Goal: Information Seeking & Learning: Learn about a topic

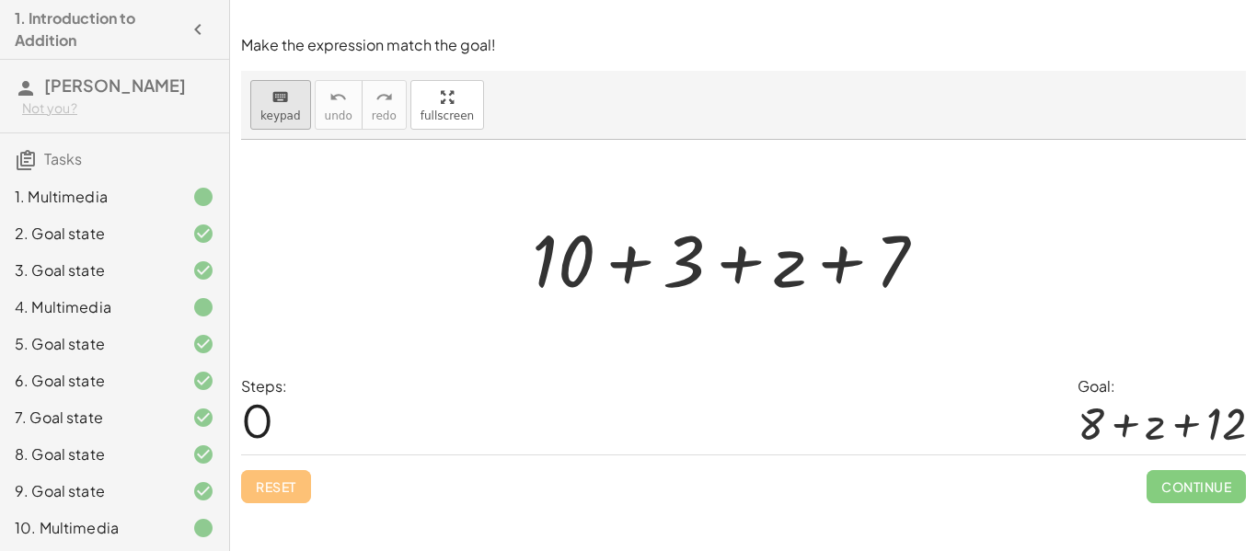
click at [288, 89] on icon "keyboard" at bounding box center [280, 98] width 17 height 22
click at [573, 252] on div at bounding box center [563, 260] width 63 height 86
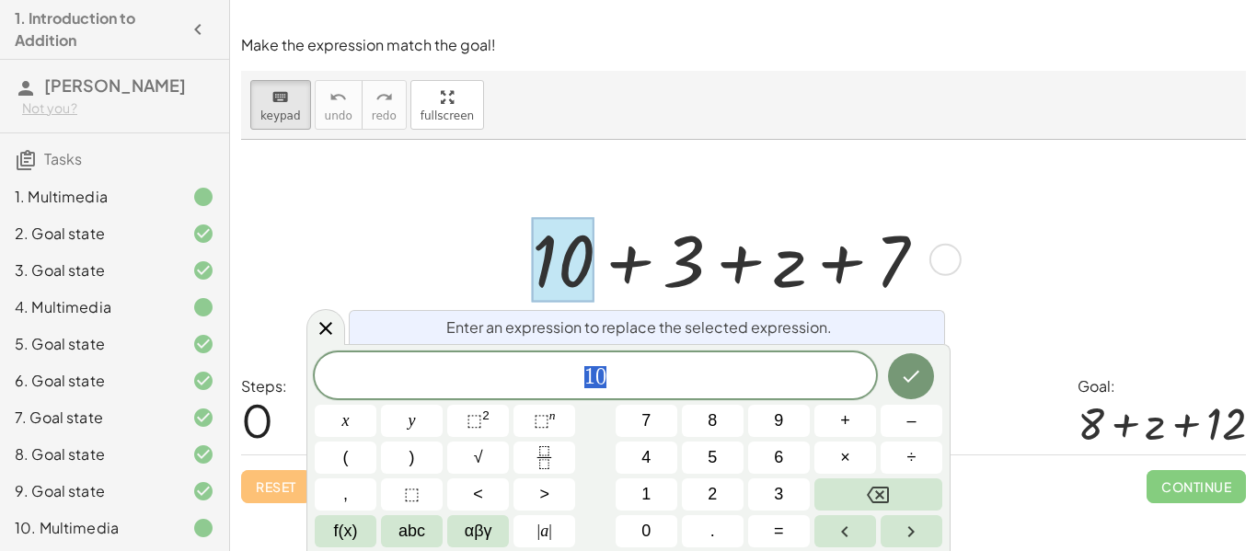
scroll to position [1, 0]
click at [705, 428] on button "8" at bounding box center [713, 421] width 62 height 32
click at [843, 429] on span "+" at bounding box center [845, 421] width 10 height 25
click at [654, 490] on button "1" at bounding box center [647, 495] width 62 height 32
click at [916, 370] on icon "Done" at bounding box center [911, 376] width 22 height 22
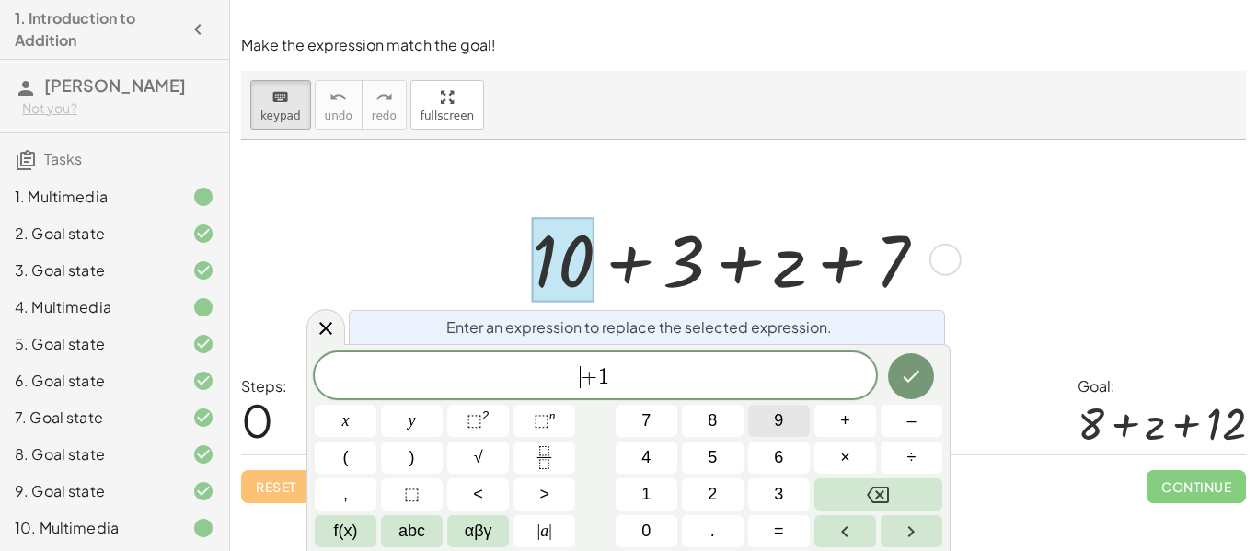
click at [777, 414] on span "9" at bounding box center [778, 421] width 9 height 25
click at [921, 378] on icon "Done" at bounding box center [911, 376] width 22 height 22
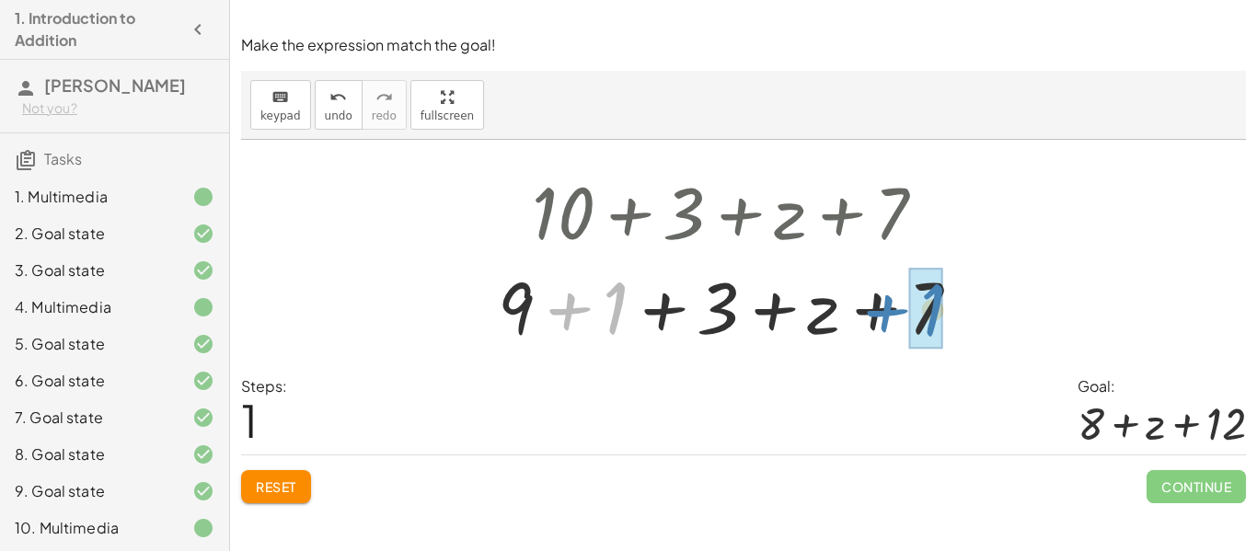
drag, startPoint x: 617, startPoint y: 306, endPoint x: 935, endPoint y: 307, distance: 318.5
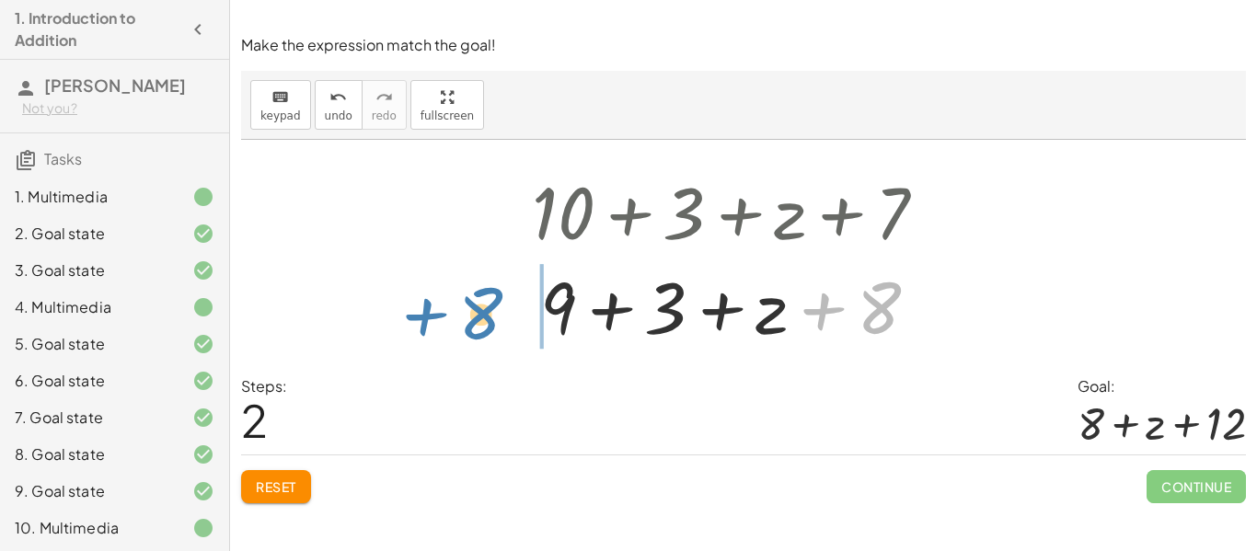
drag, startPoint x: 885, startPoint y: 314, endPoint x: 487, endPoint y: 320, distance: 397.7
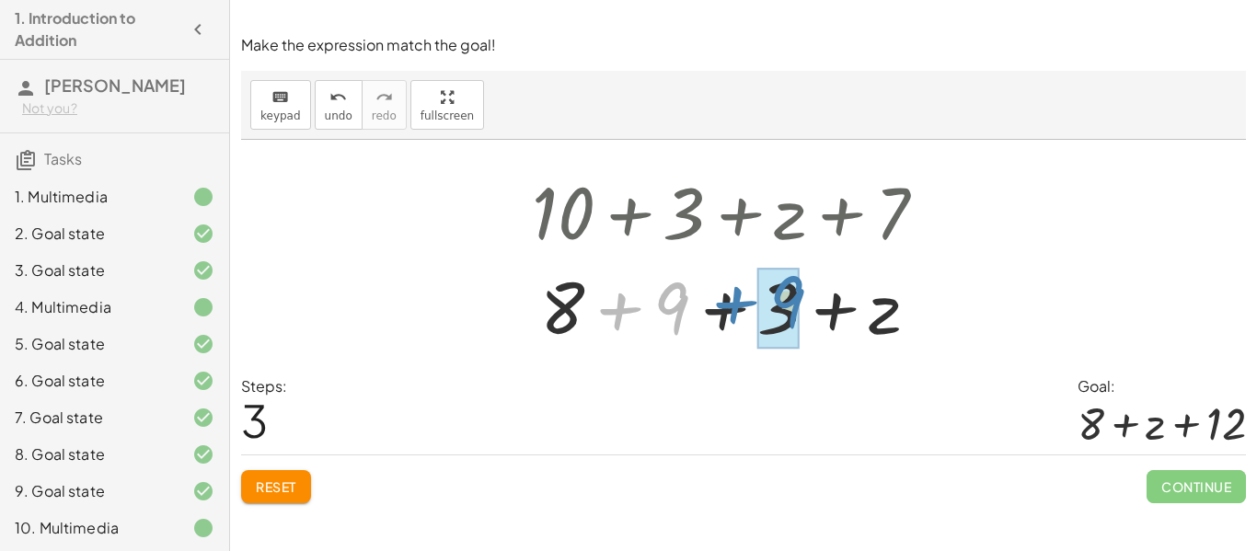
drag, startPoint x: 680, startPoint y: 309, endPoint x: 799, endPoint y: 303, distance: 118.9
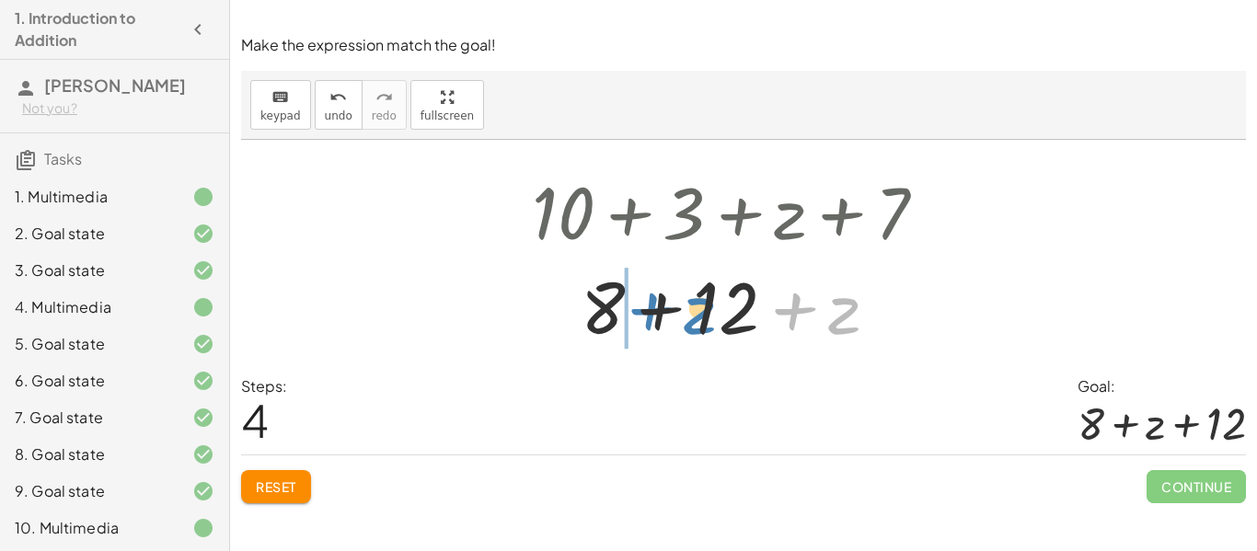
drag, startPoint x: 842, startPoint y: 318, endPoint x: 696, endPoint y: 318, distance: 146.4
click at [696, 318] on div at bounding box center [736, 305] width 427 height 95
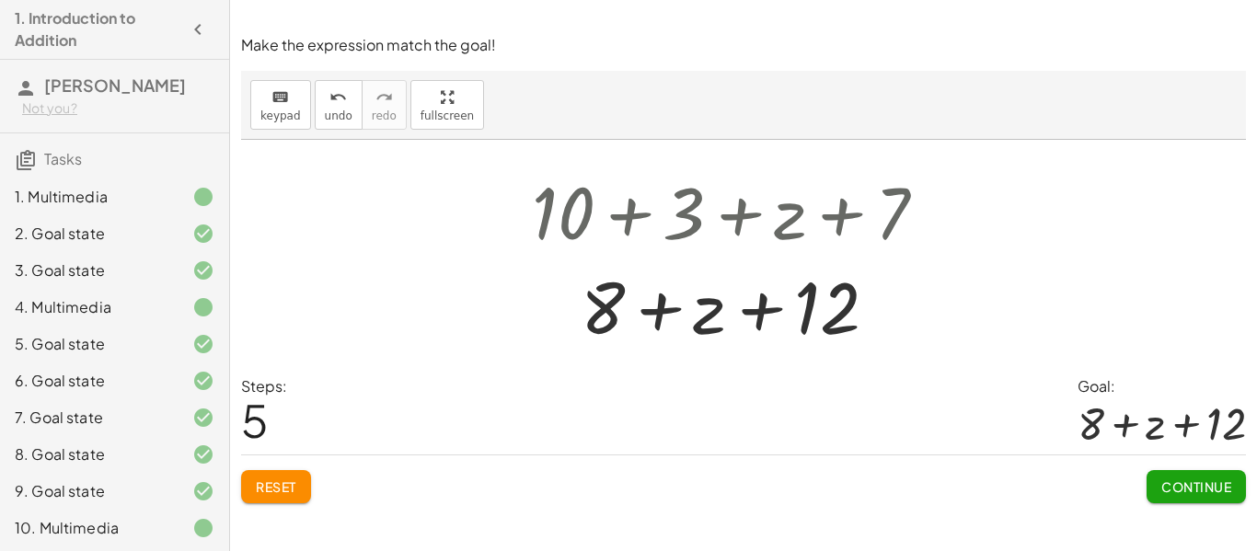
click at [1195, 490] on span "Continue" at bounding box center [1197, 487] width 70 height 17
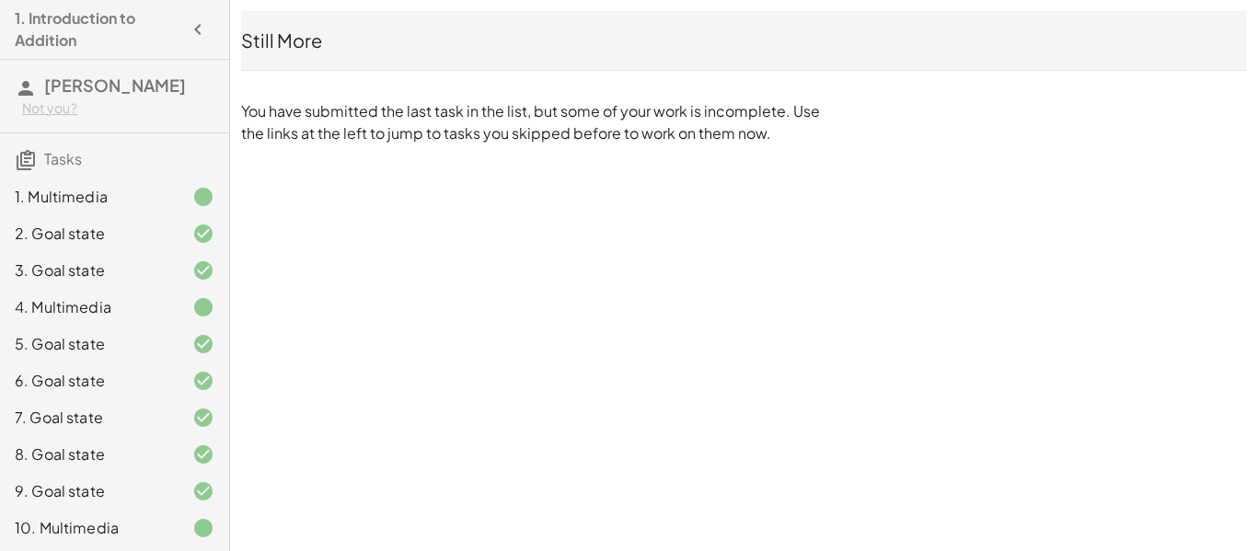
scroll to position [445, 0]
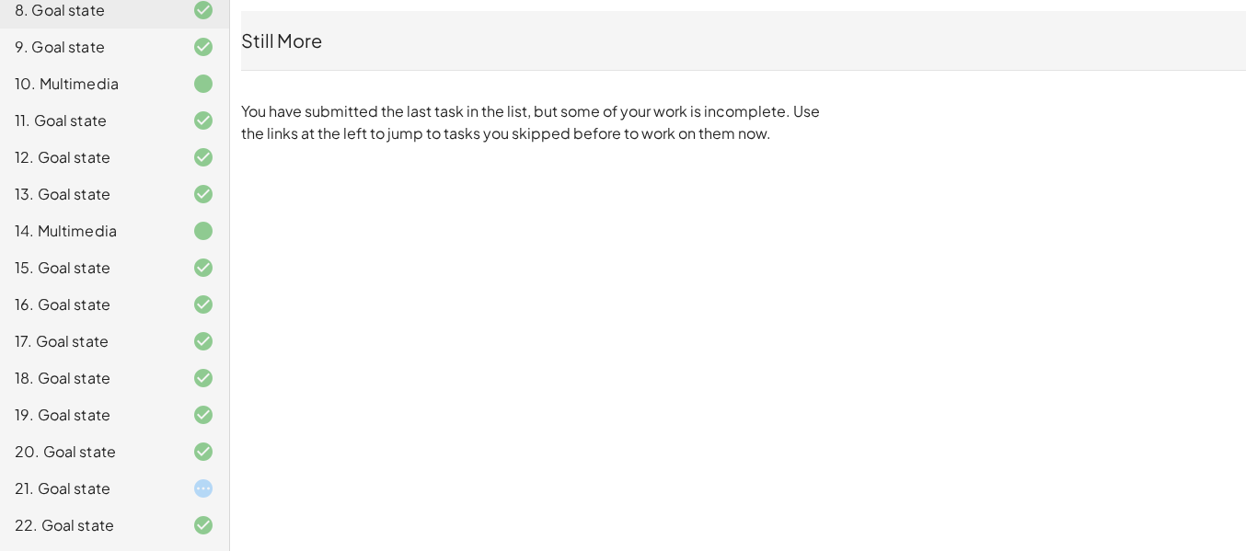
click at [173, 493] on div at bounding box center [189, 489] width 52 height 22
click at [190, 495] on div at bounding box center [189, 489] width 52 height 22
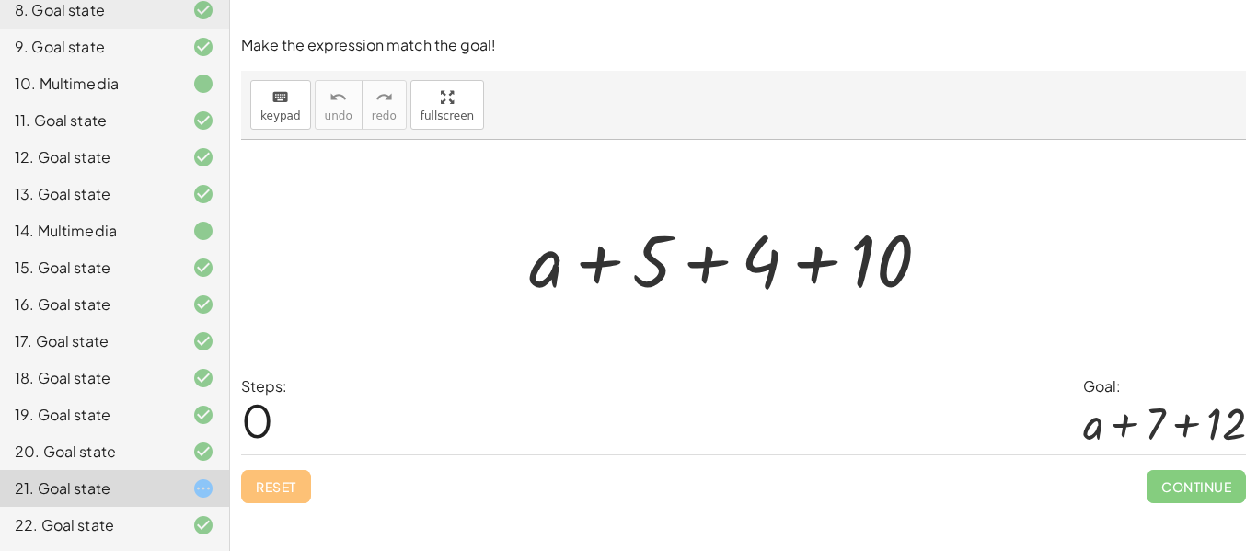
click at [107, 480] on div "21. Goal state" at bounding box center [89, 489] width 148 height 22
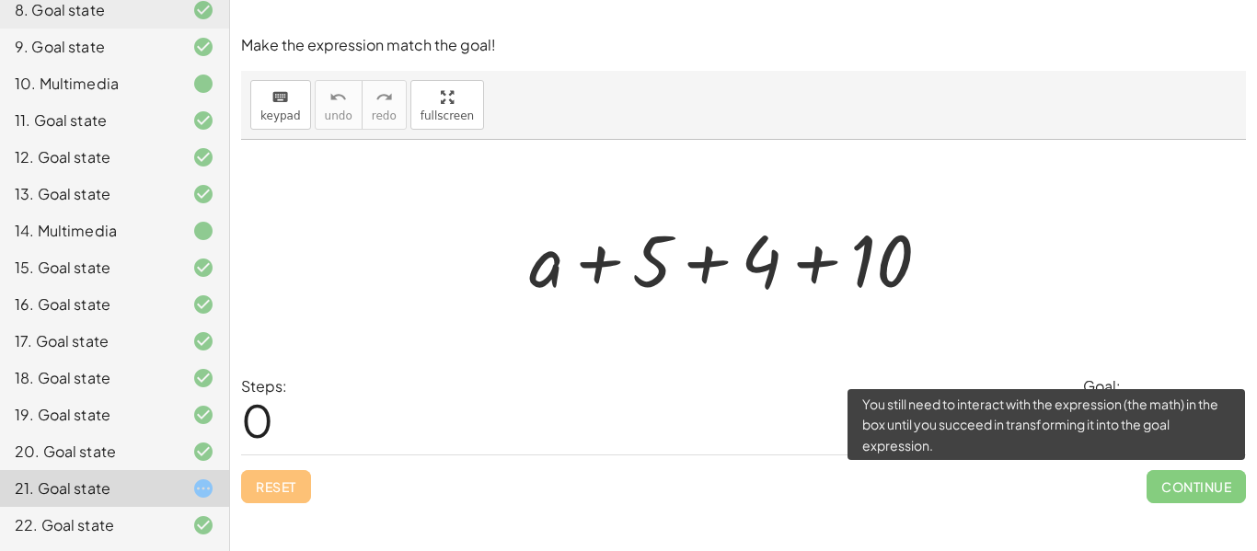
click at [1215, 478] on span "Continue" at bounding box center [1196, 486] width 99 height 33
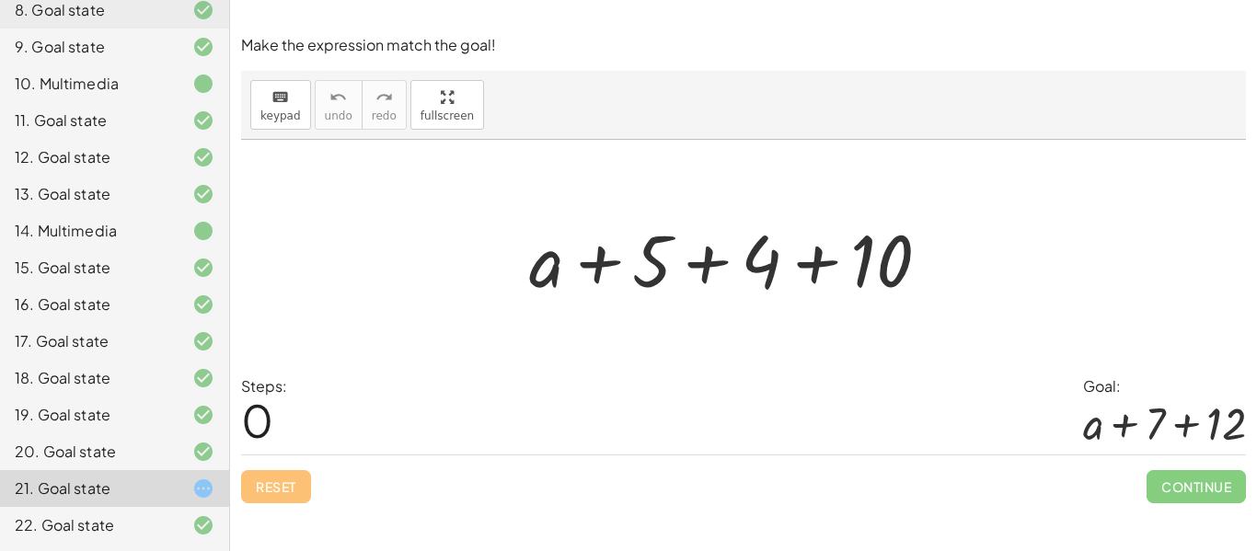
click at [105, 517] on div "22. Goal state" at bounding box center [89, 526] width 148 height 22
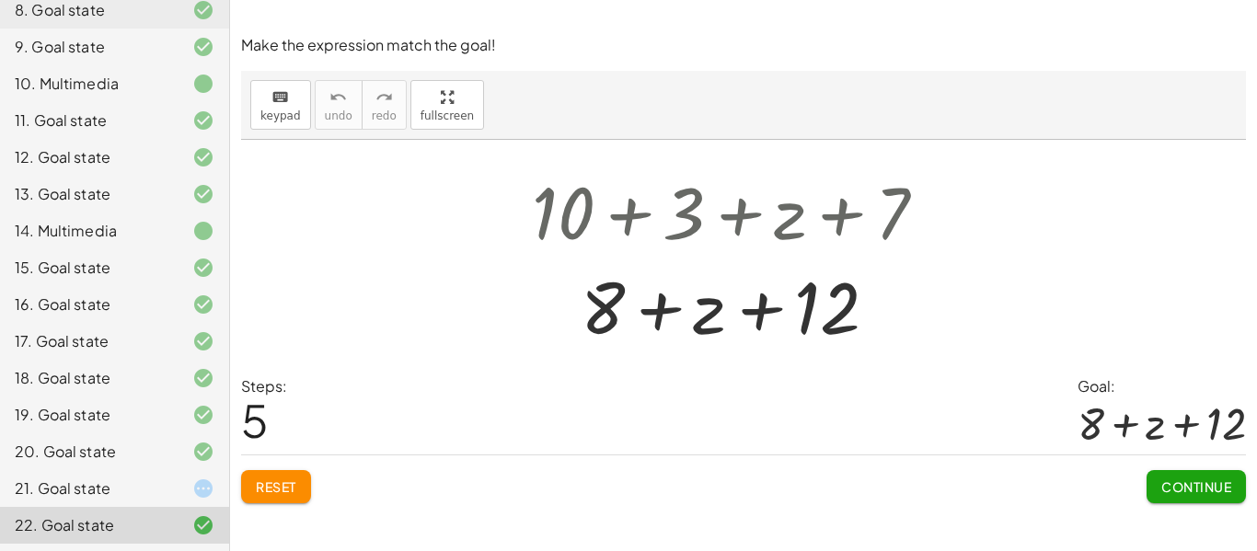
click at [1234, 488] on button "Continue" at bounding box center [1196, 486] width 99 height 33
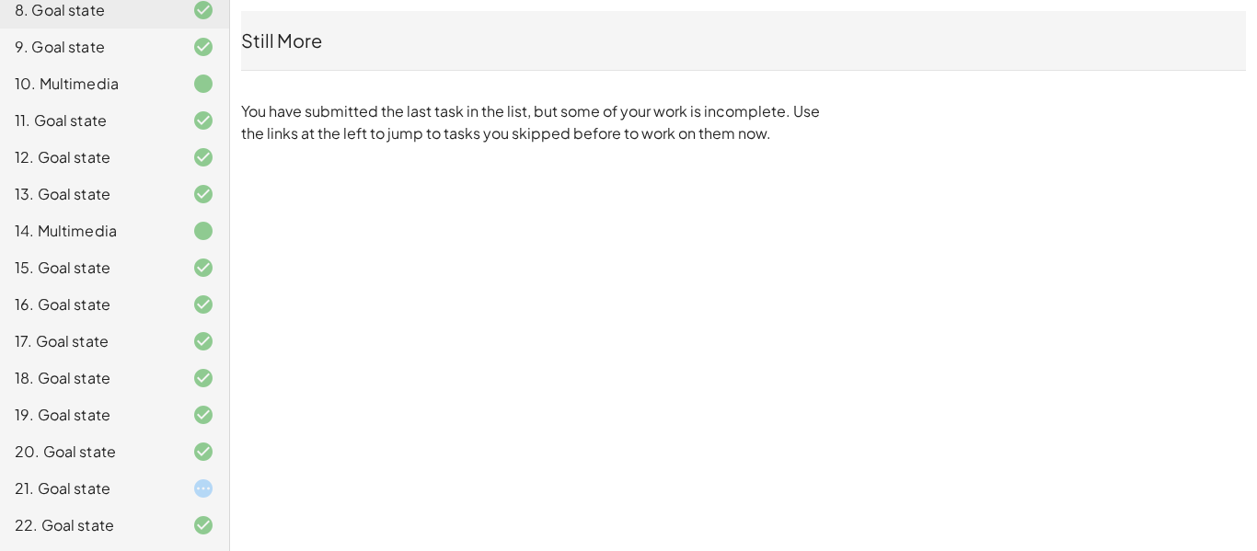
click at [1234, 488] on div "1. Introduction to Addition [PERSON_NAME] Not you? Tasks 1. Multimedia 2. Goal …" at bounding box center [628, 275] width 1257 height 551
